Goal: Task Accomplishment & Management: Use online tool/utility

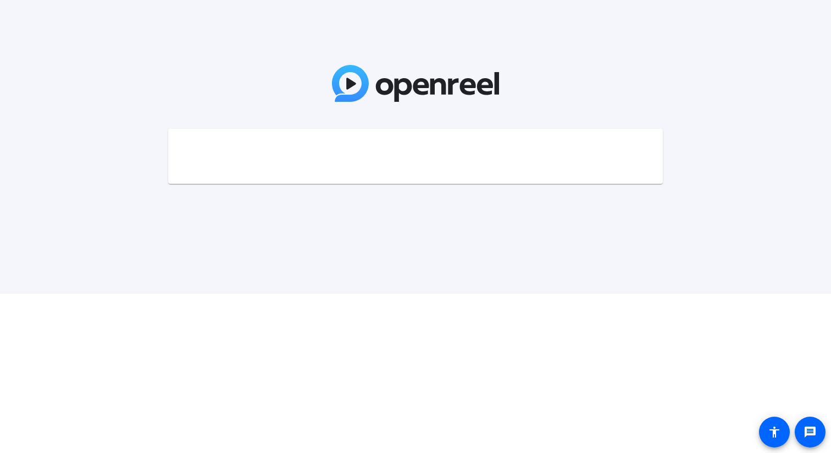
scroll to position [10733, 0]
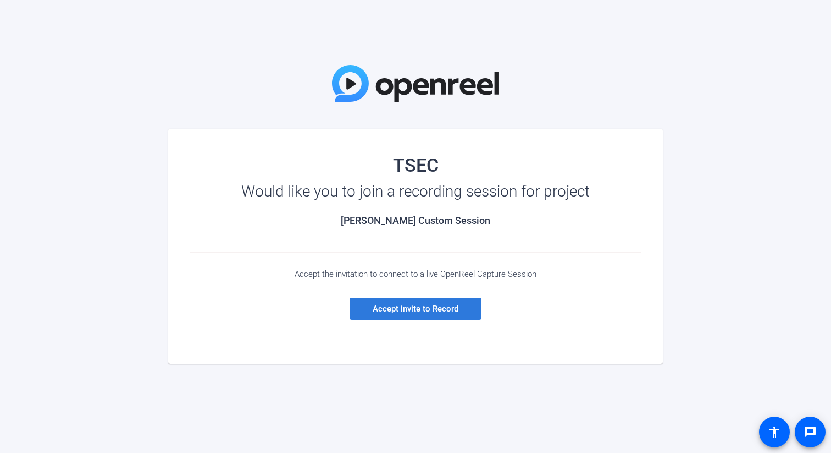
click at [430, 305] on span "Accept invite to Record" at bounding box center [416, 309] width 86 height 10
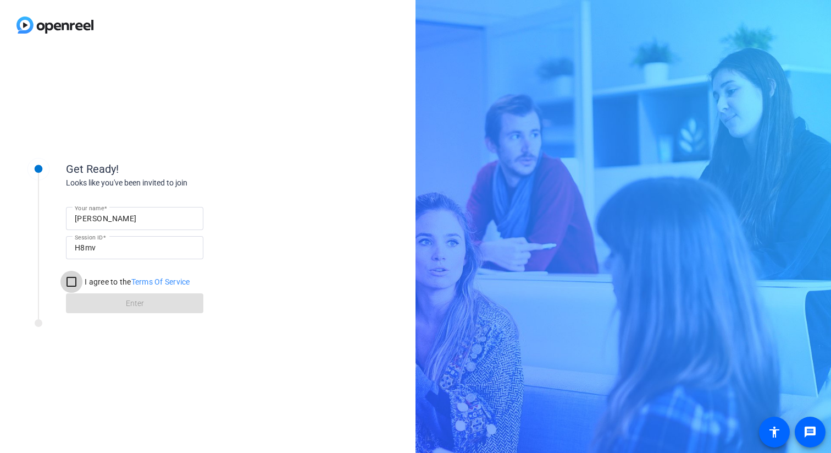
click at [74, 285] on input "I agree to the Terms Of Service" at bounding box center [71, 282] width 22 height 22
checkbox input "true"
click at [90, 301] on span at bounding box center [134, 303] width 137 height 26
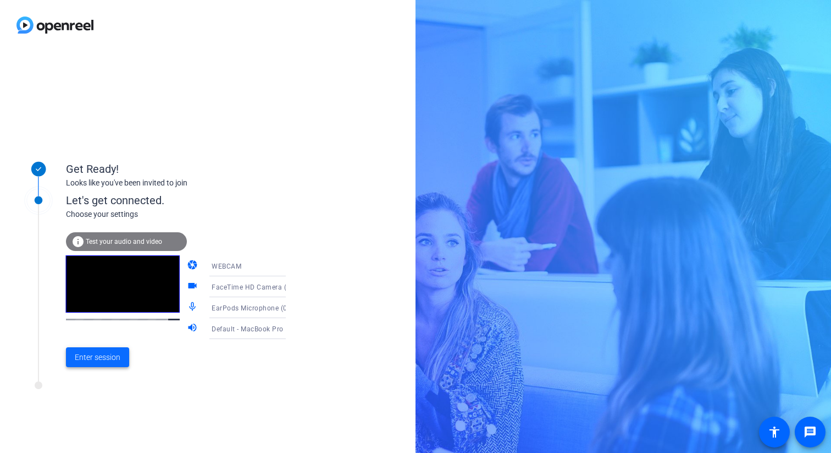
click at [111, 363] on span at bounding box center [97, 357] width 63 height 26
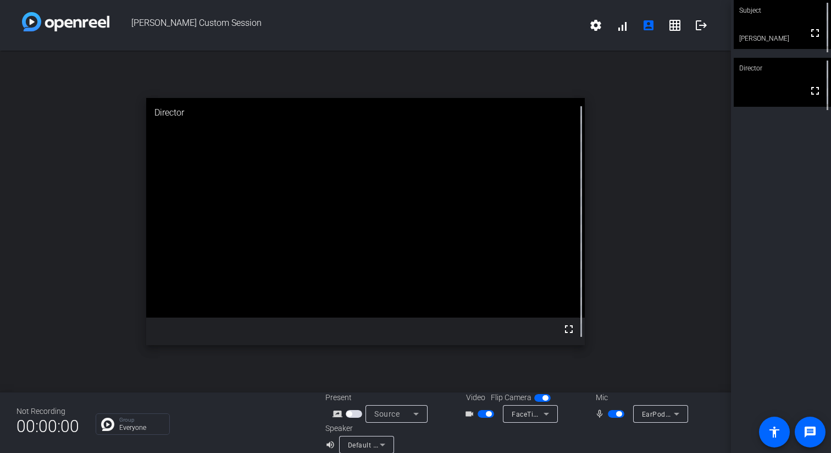
scroll to position [13, 0]
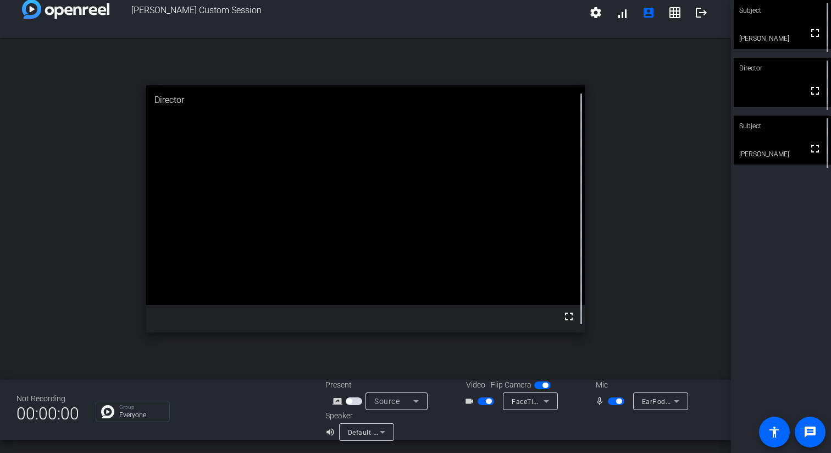
click at [653, 400] on span "EarPods Microphone (05ac:110b)" at bounding box center [696, 400] width 108 height 9
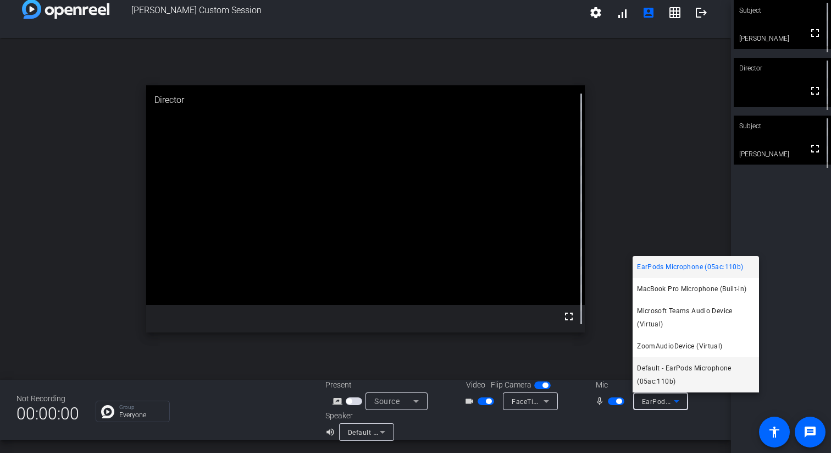
click at [656, 368] on span "Default - EarPods Microphone (05ac:110b)" at bounding box center [696, 374] width 118 height 26
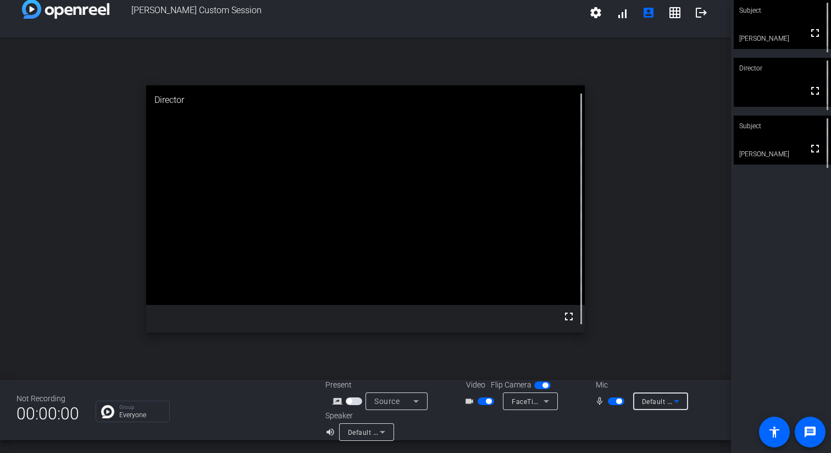
click at [379, 432] on icon at bounding box center [382, 431] width 13 height 13
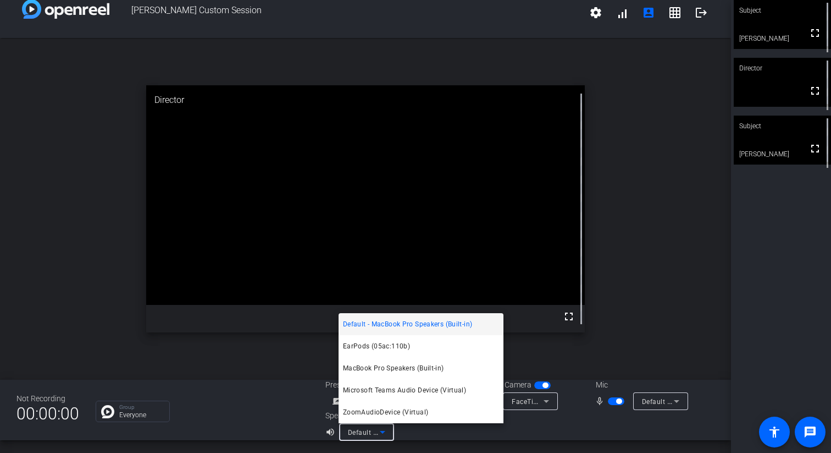
click at [653, 204] on div at bounding box center [415, 226] width 831 height 453
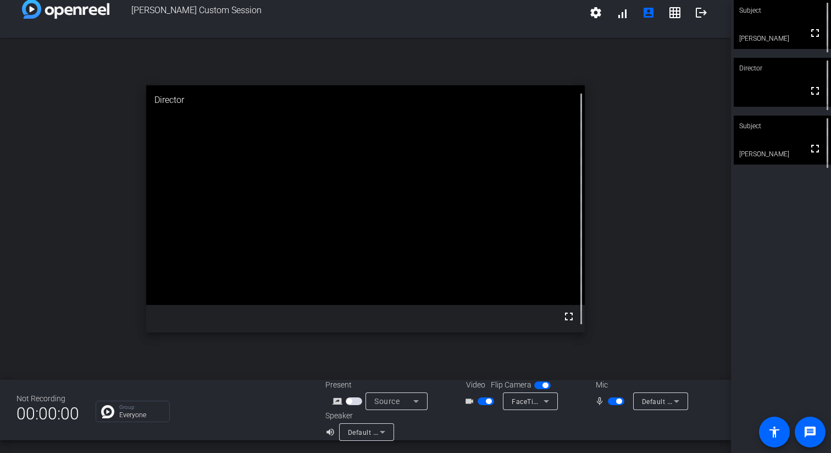
click at [359, 432] on span "Default - MacBook Pro Speakers (Built-in)" at bounding box center [414, 431] width 133 height 9
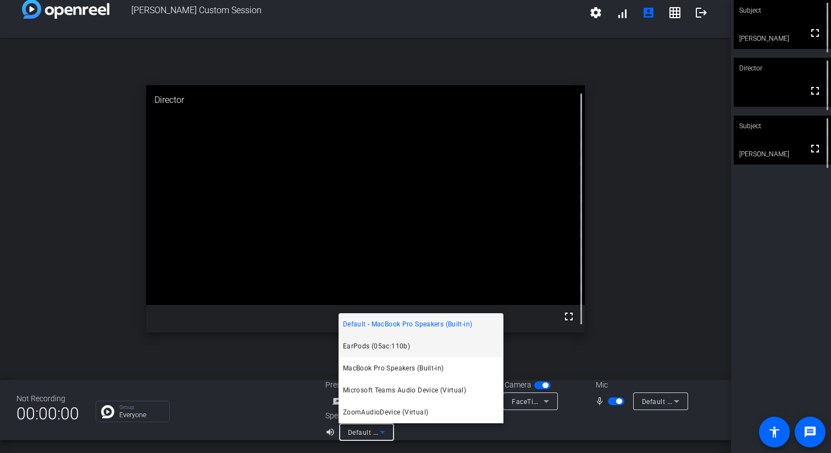
click at [400, 341] on span "EarPods (05ac:110b)" at bounding box center [376, 345] width 67 height 13
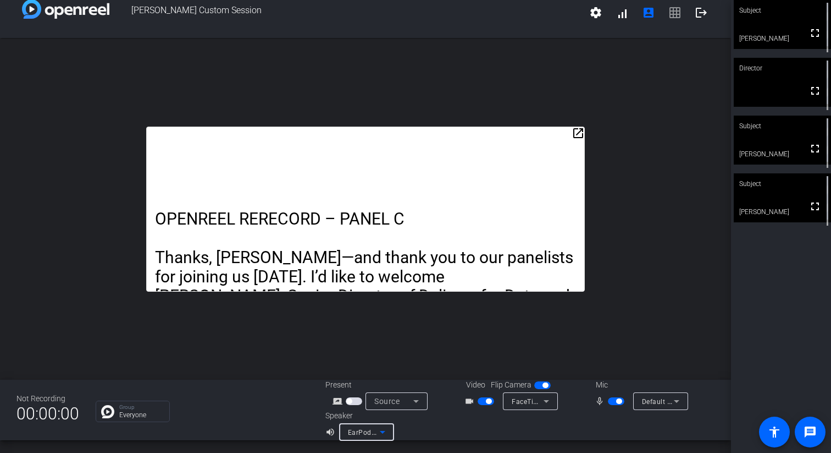
click at [576, 128] on mat-icon "open_in_new" at bounding box center [578, 132] width 13 height 13
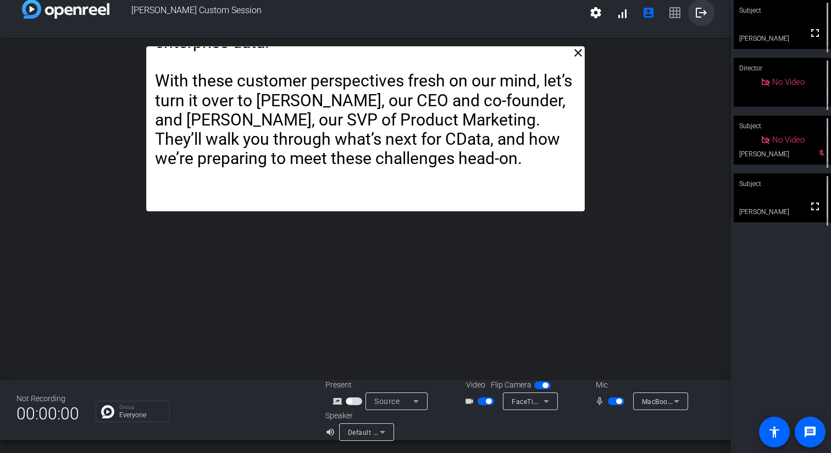
click at [697, 12] on mat-icon "logout" at bounding box center [701, 12] width 13 height 13
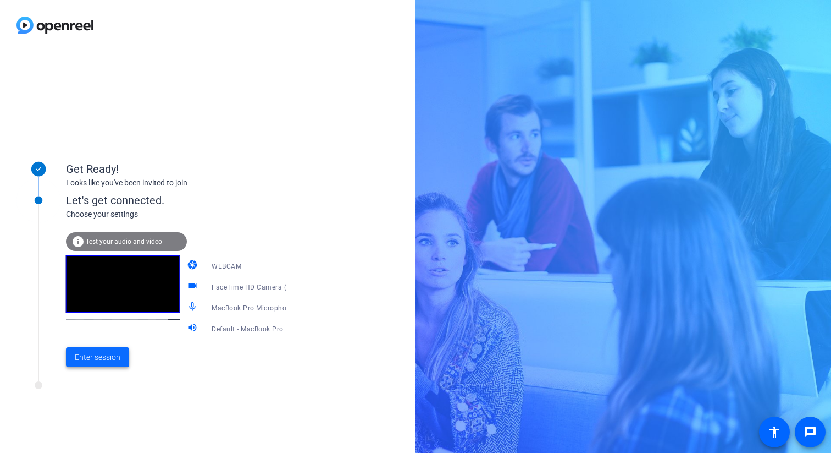
click at [102, 356] on span "Enter session" at bounding box center [98, 357] width 46 height 12
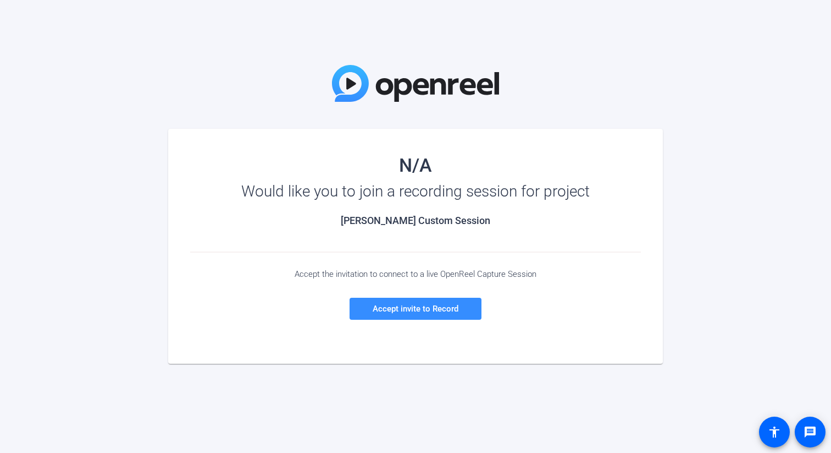
scroll to position [10733, 0]
click at [432, 313] on span "Accept invite to Record" at bounding box center [416, 309] width 86 height 10
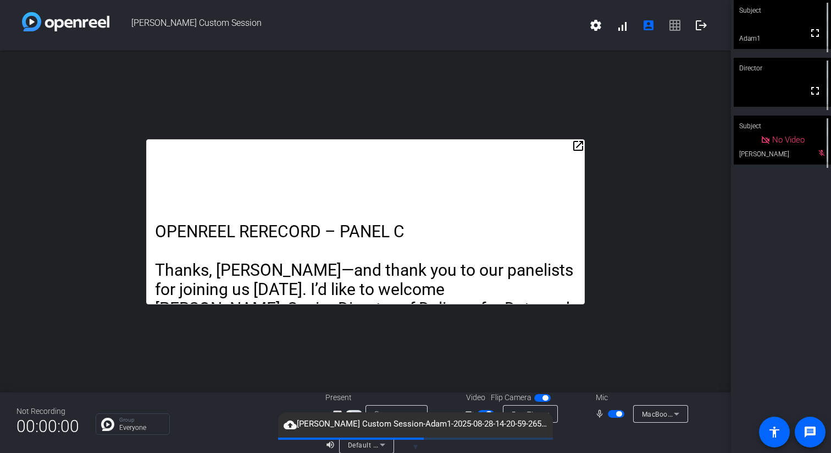
click at [327, 445] on mat-icon "volume_up" at bounding box center [332, 444] width 13 height 13
